Goal: Information Seeking & Learning: Learn about a topic

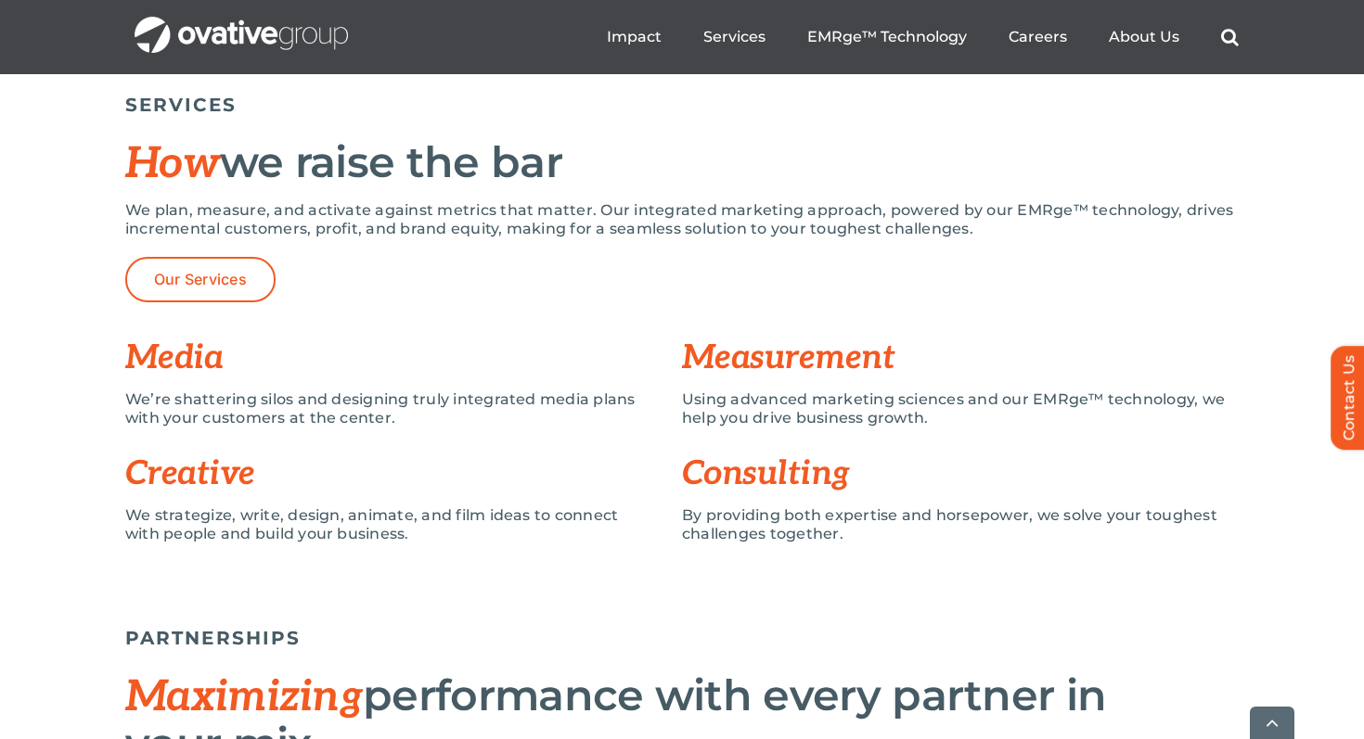
scroll to position [1937, 0]
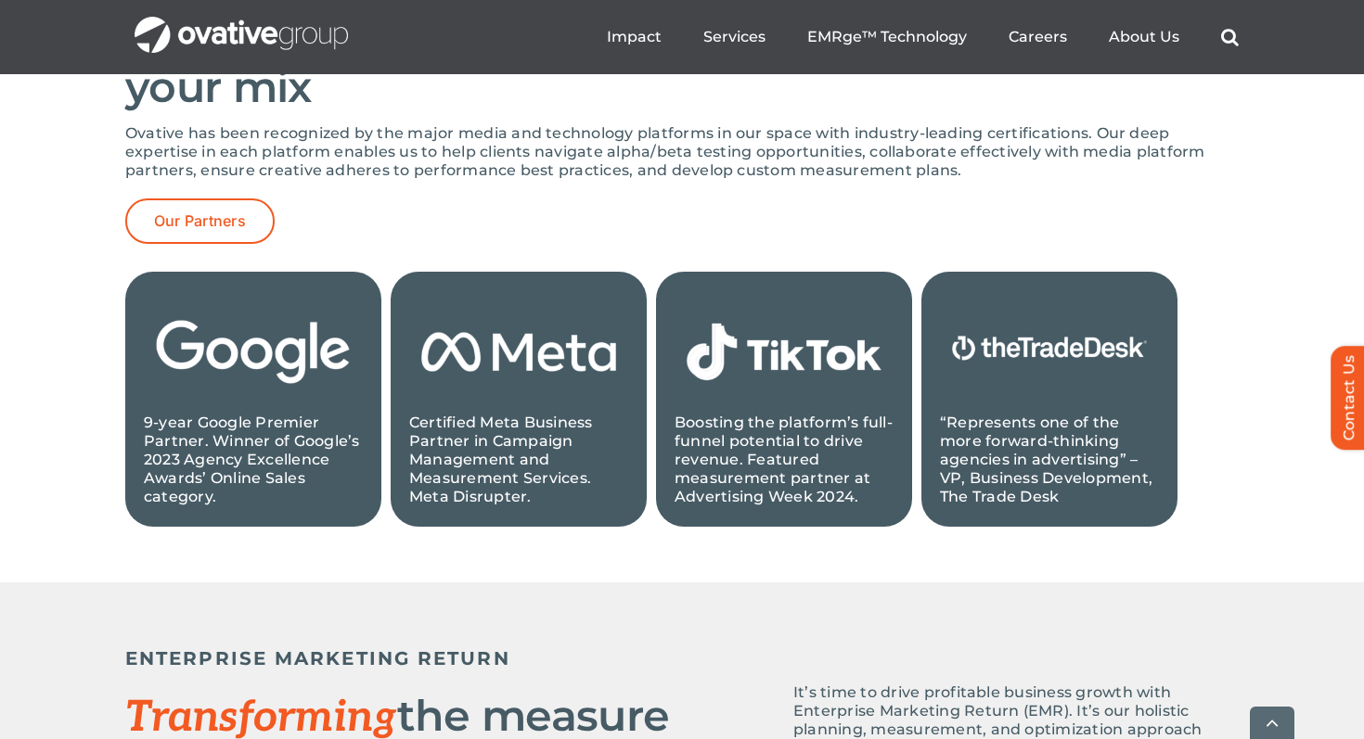
click at [719, 262] on div "Ovative has been recognized by the major media and technology platforms in our …" at bounding box center [681, 198] width 1113 height 148
click at [1160, 35] on span "About Us" at bounding box center [1144, 36] width 71 height 19
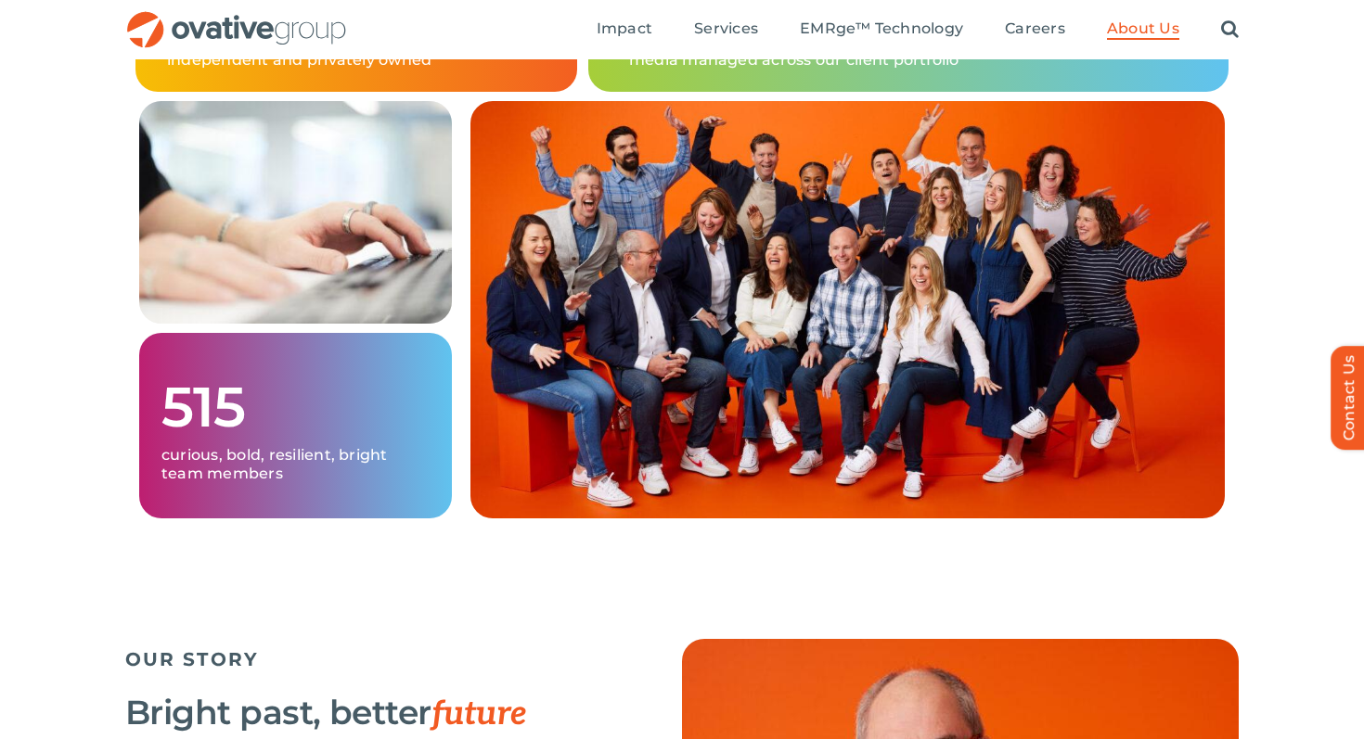
scroll to position [1347, 0]
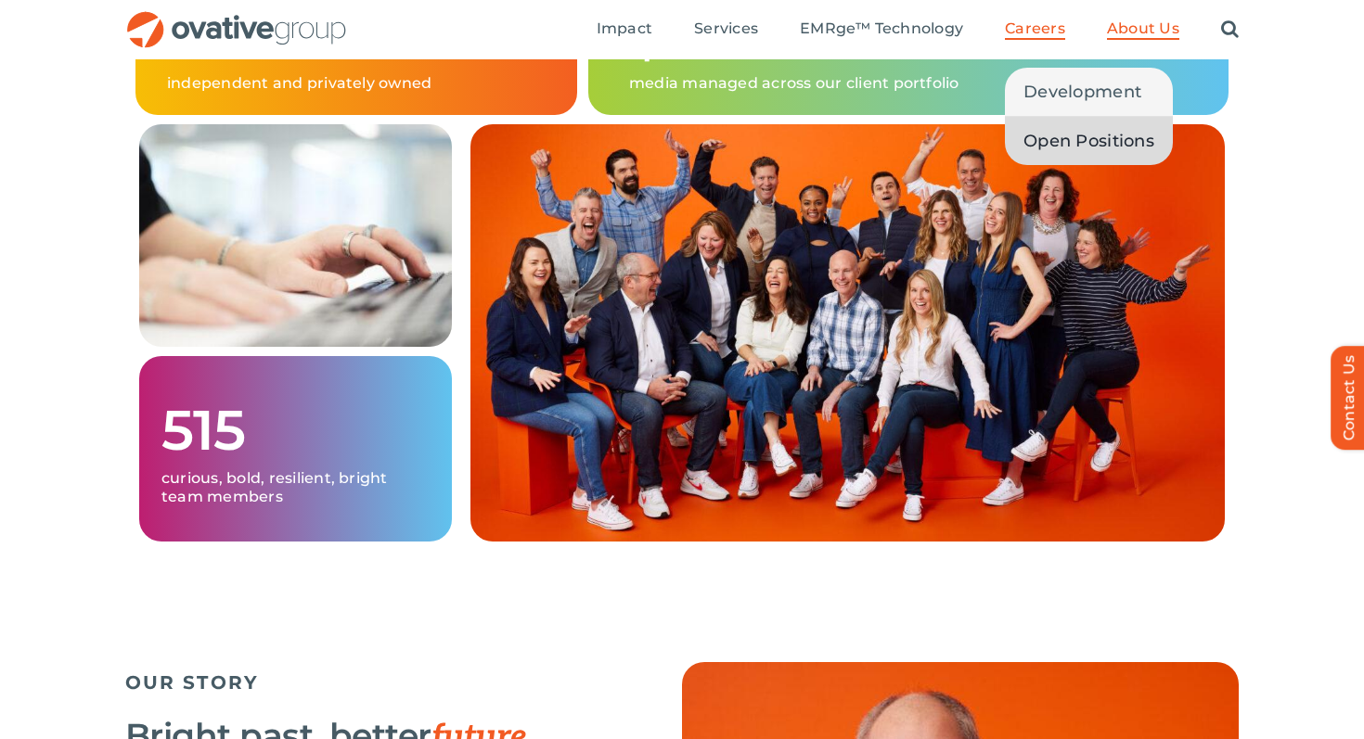
click at [1056, 130] on span "Open Positions" at bounding box center [1088, 141] width 131 height 26
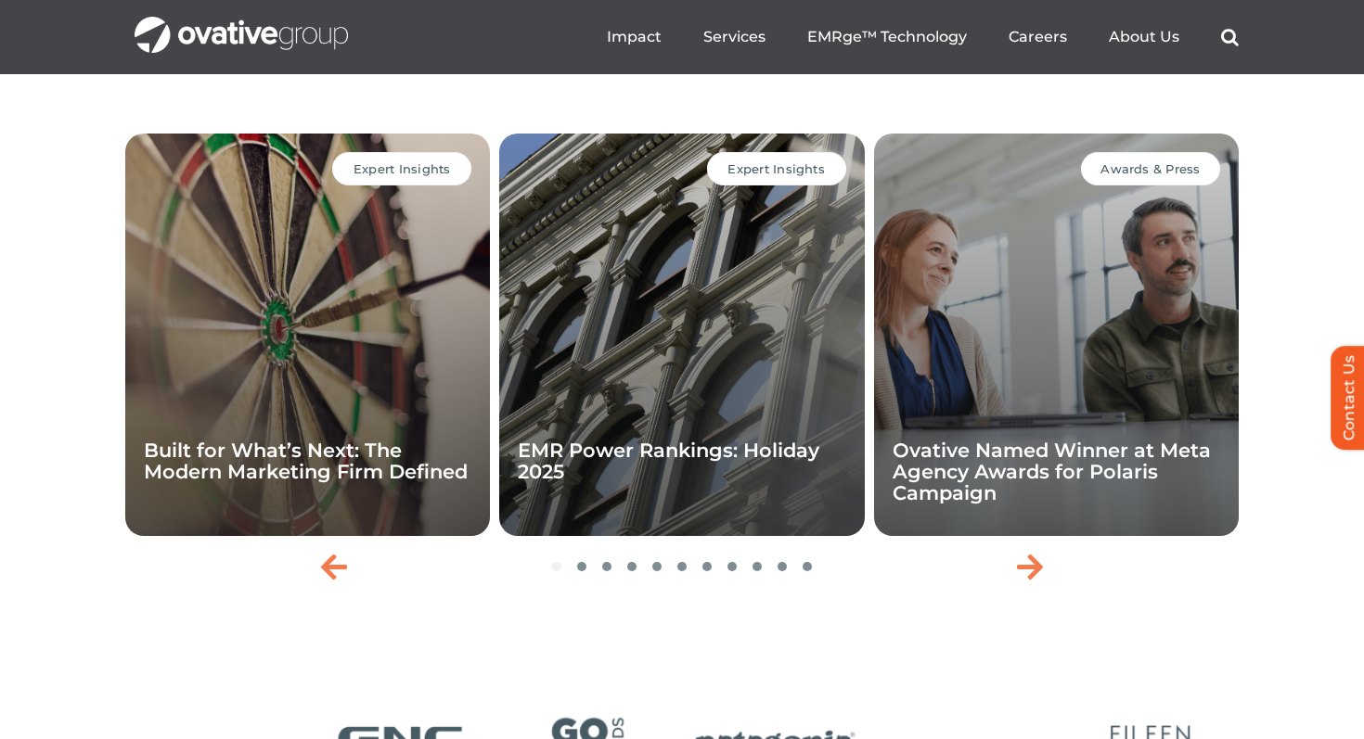
scroll to position [2838, 0]
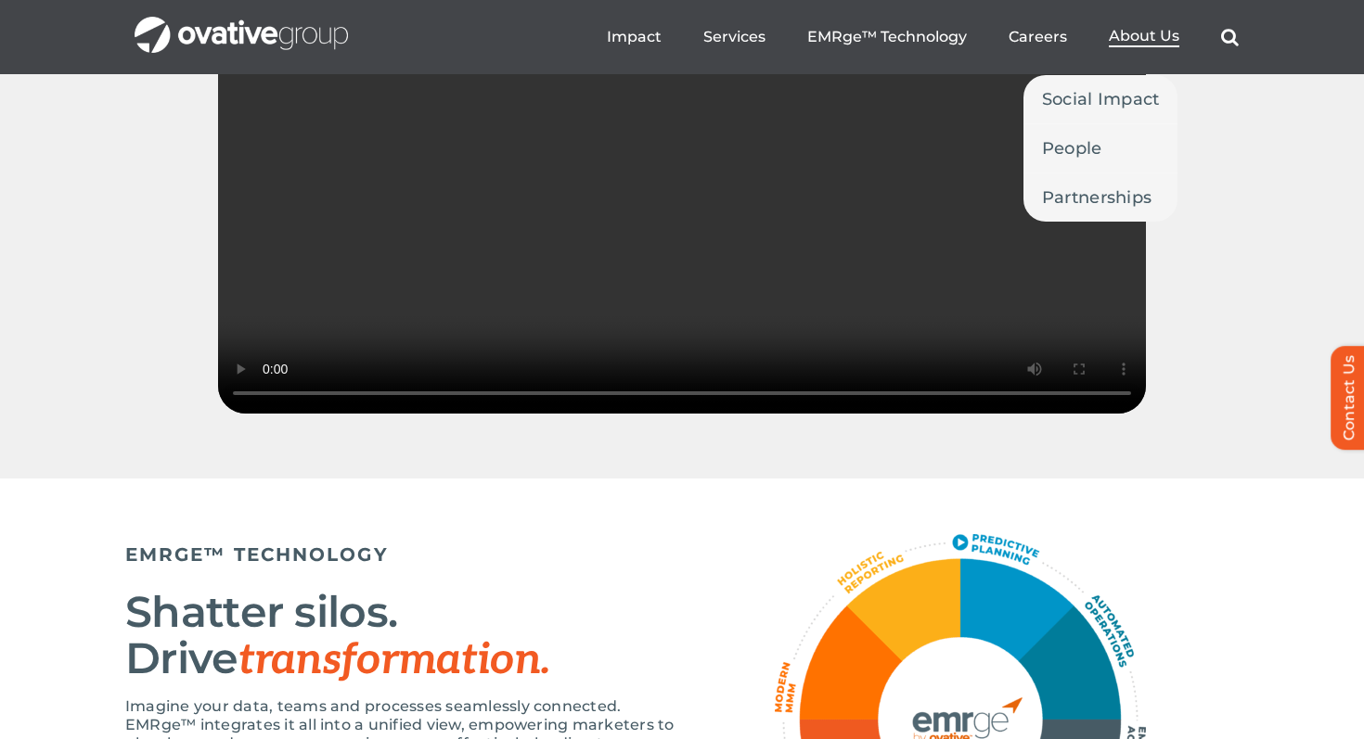
click at [1143, 38] on span "About Us" at bounding box center [1144, 36] width 71 height 19
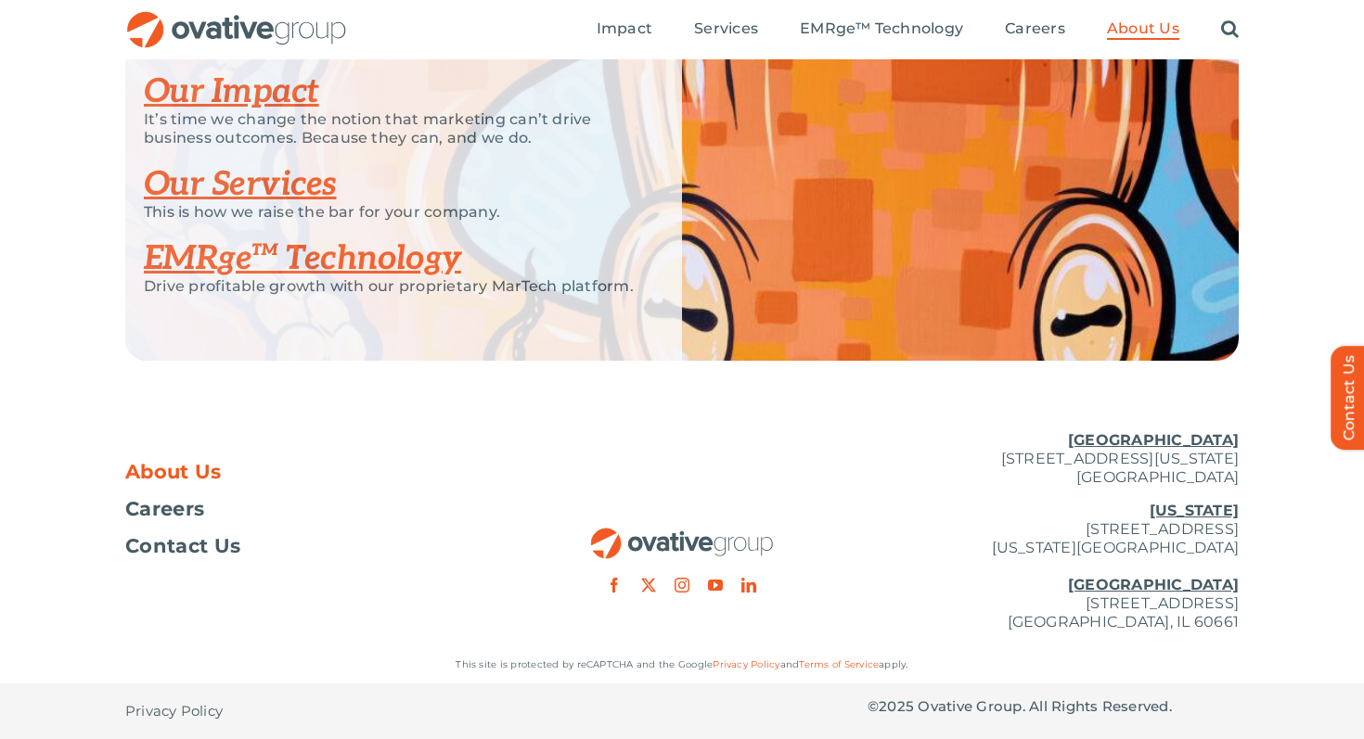
scroll to position [3865, 0]
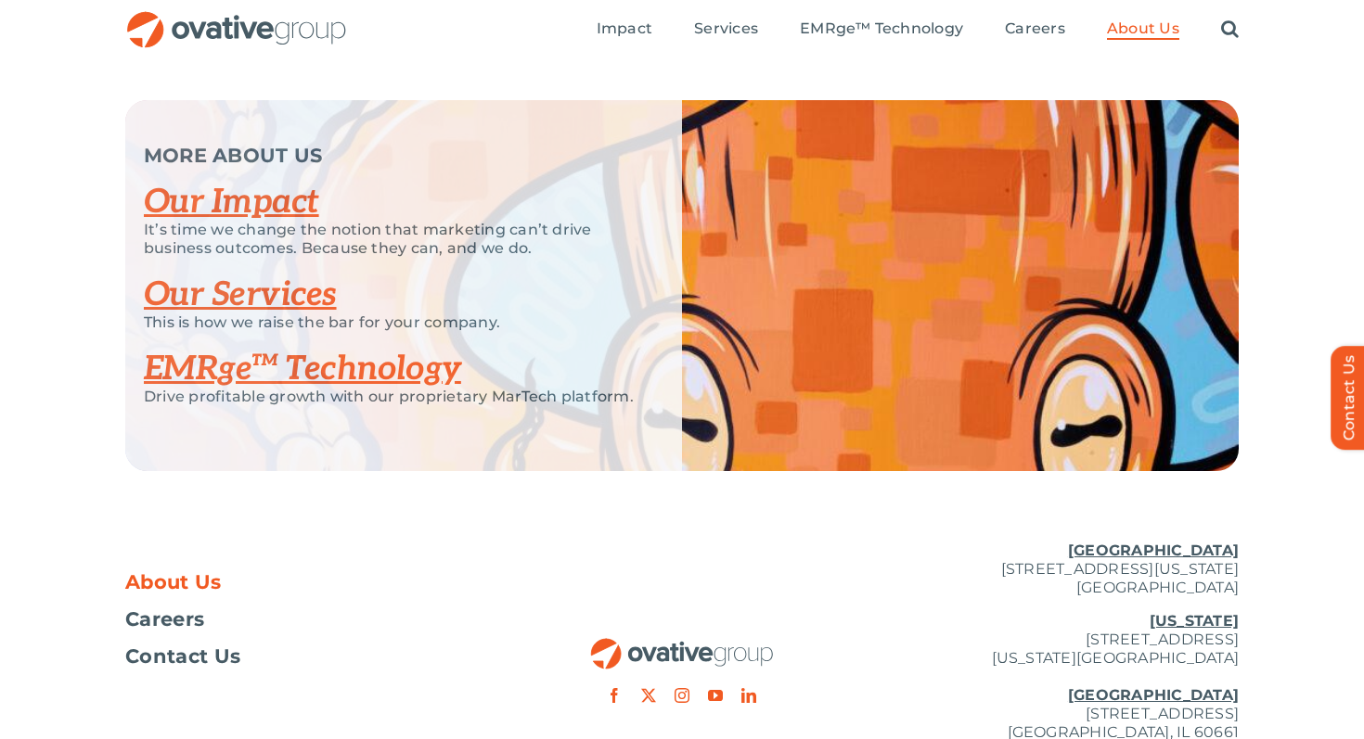
click at [265, 223] on link "Our Impact" at bounding box center [231, 202] width 175 height 41
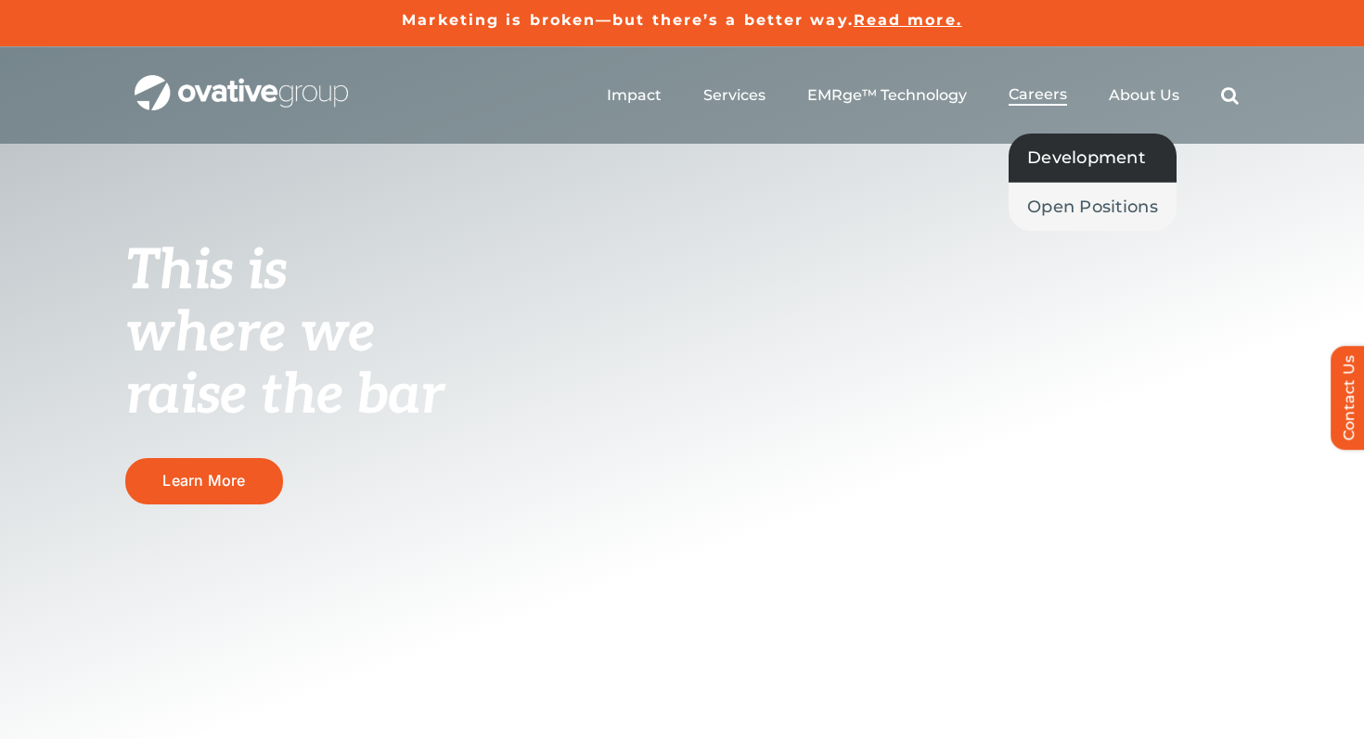
click at [1063, 167] on span "Development" at bounding box center [1086, 158] width 118 height 26
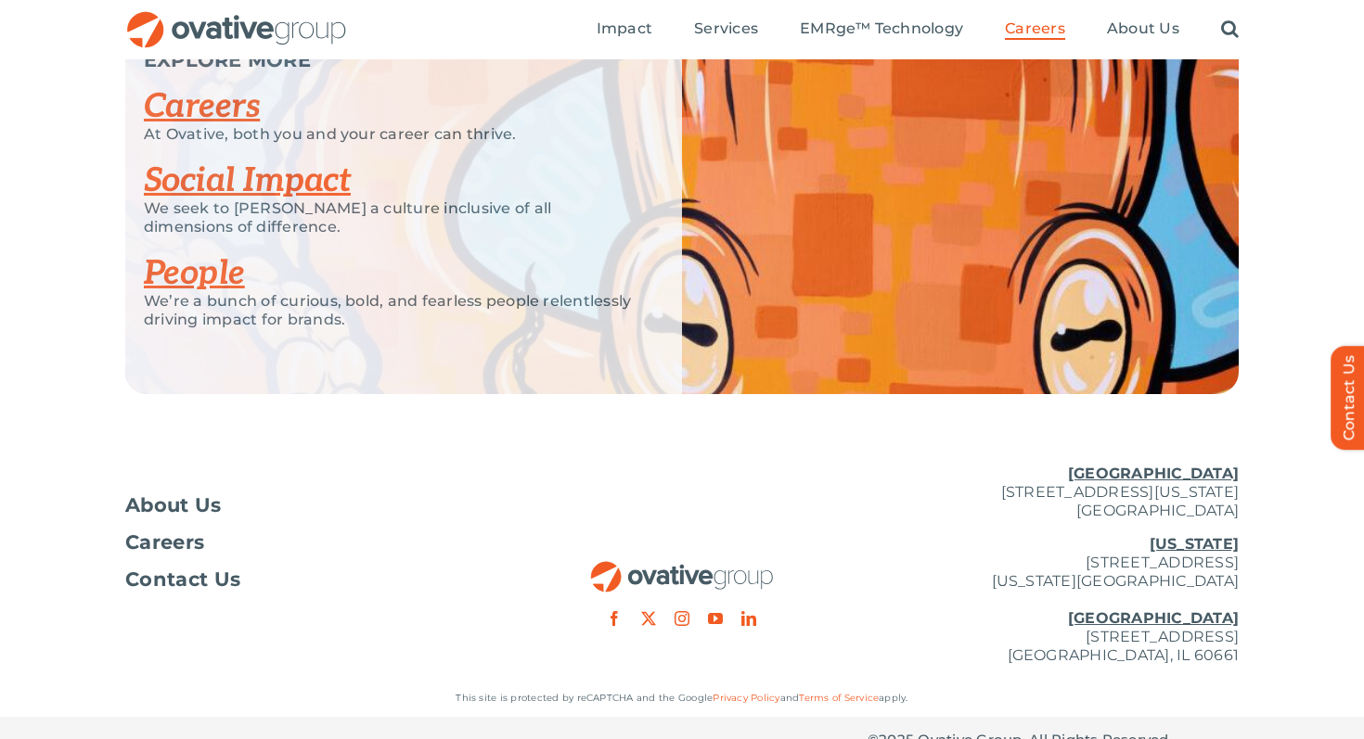
scroll to position [4525, 0]
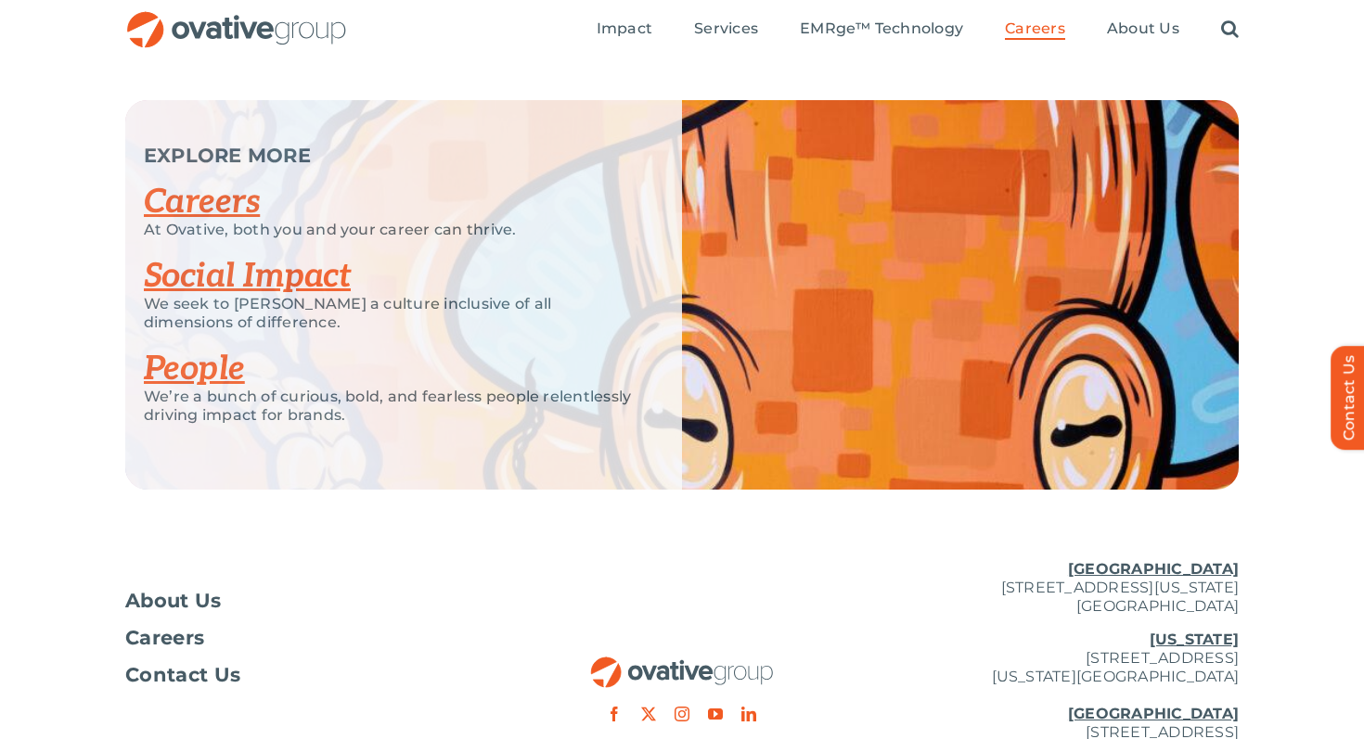
click at [233, 223] on link "Careers" at bounding box center [202, 202] width 116 height 41
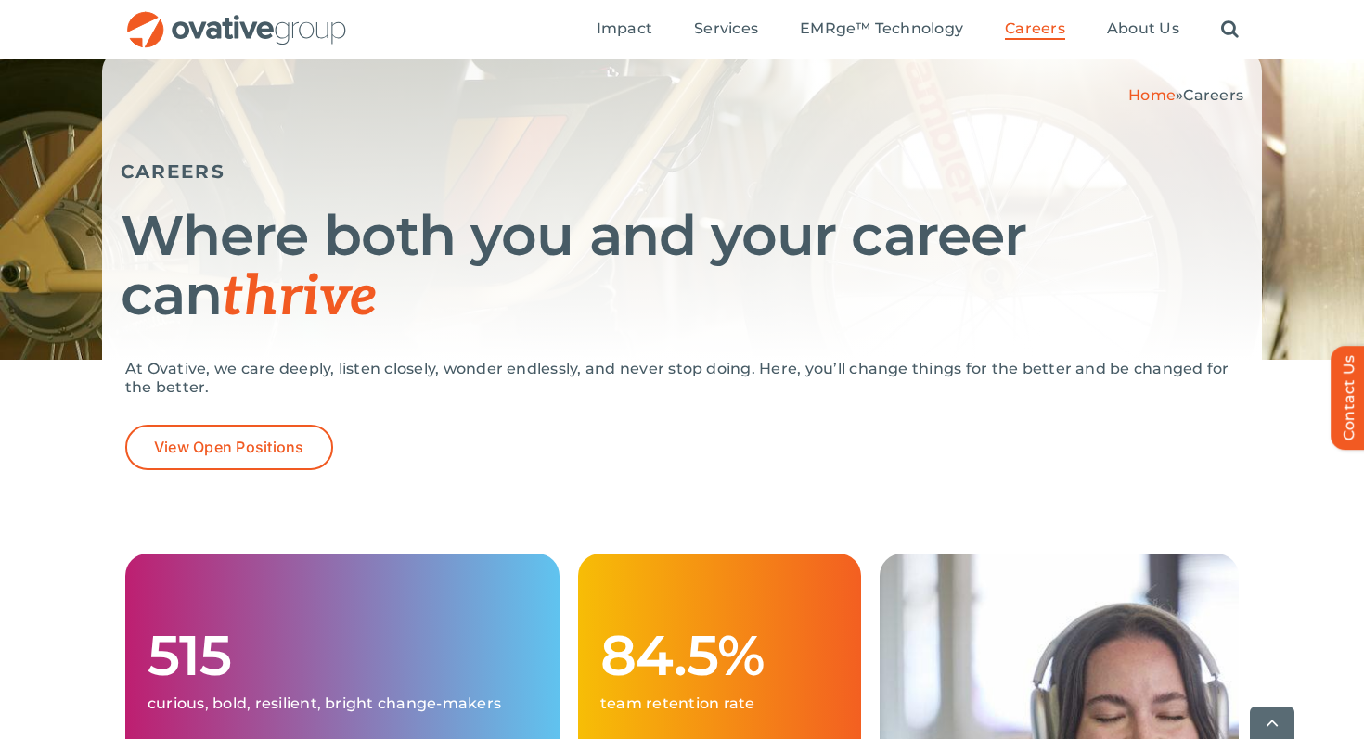
scroll to position [208, 0]
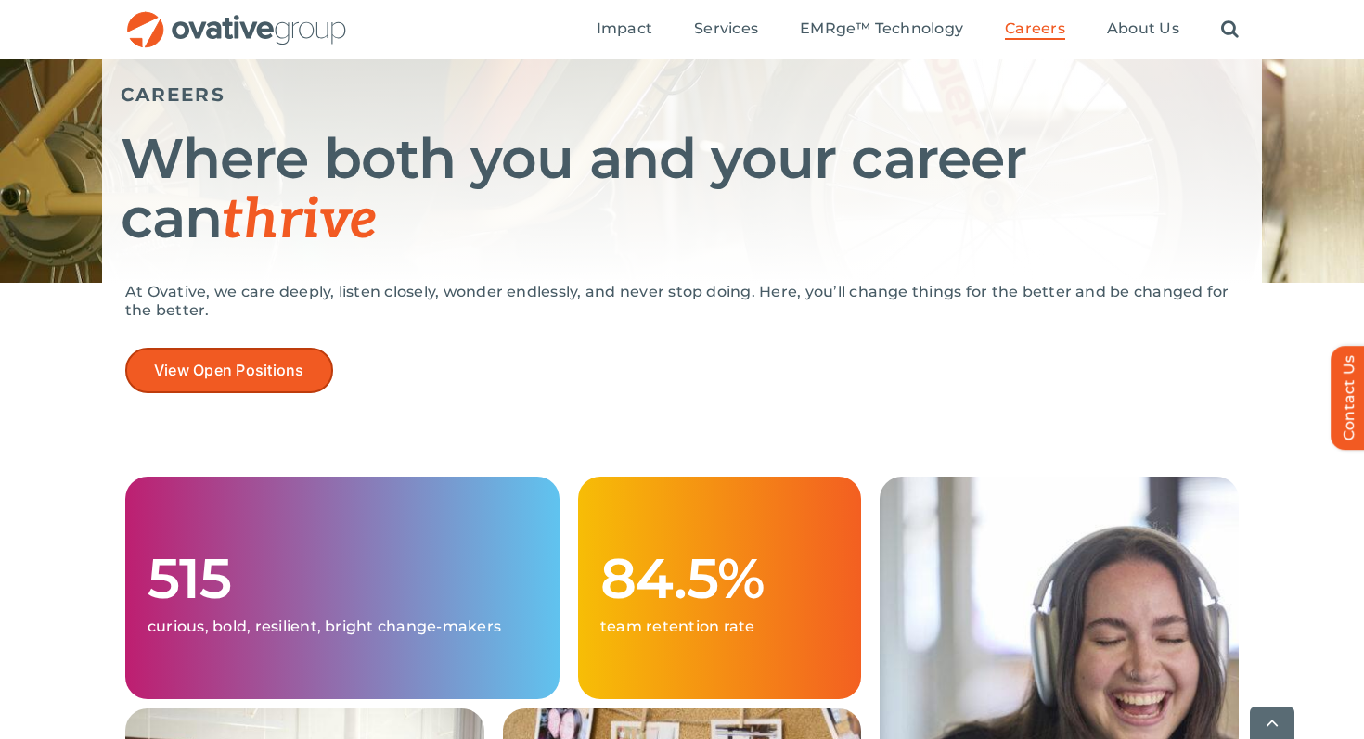
click at [280, 379] on span "View Open Positions" at bounding box center [229, 371] width 150 height 18
